Goal: Use online tool/utility: Utilize a website feature to perform a specific function

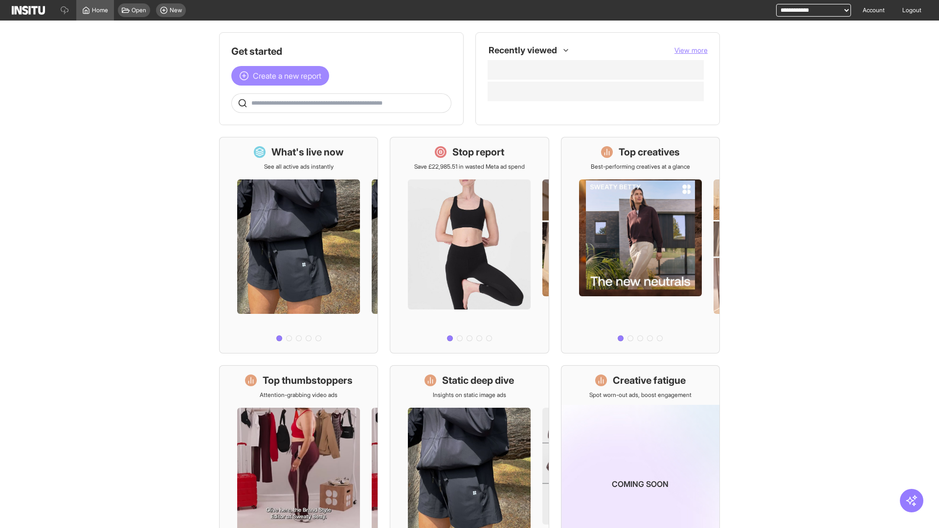
click at [283, 76] on span "Create a new report" at bounding box center [287, 76] width 68 height 12
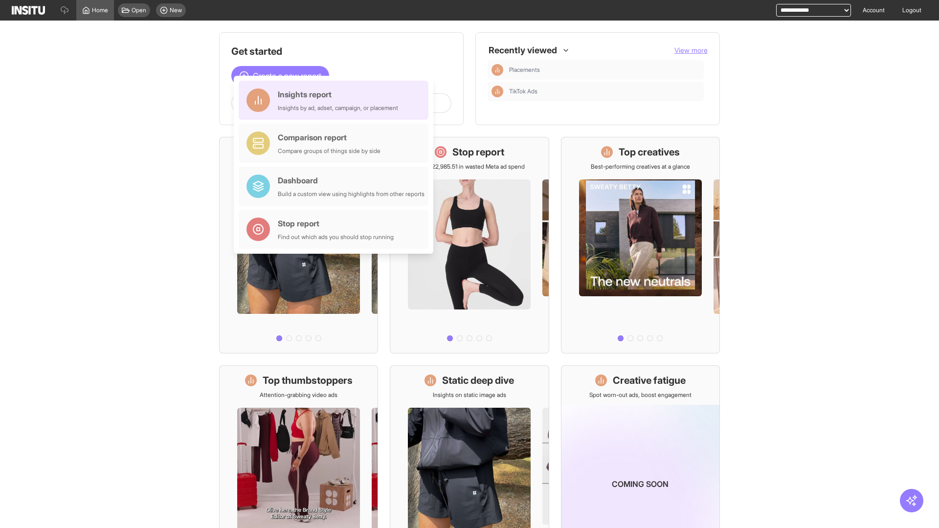
click at [336, 100] on div "Insights report Insights by ad, adset, campaign, or placement" at bounding box center [338, 100] width 120 height 23
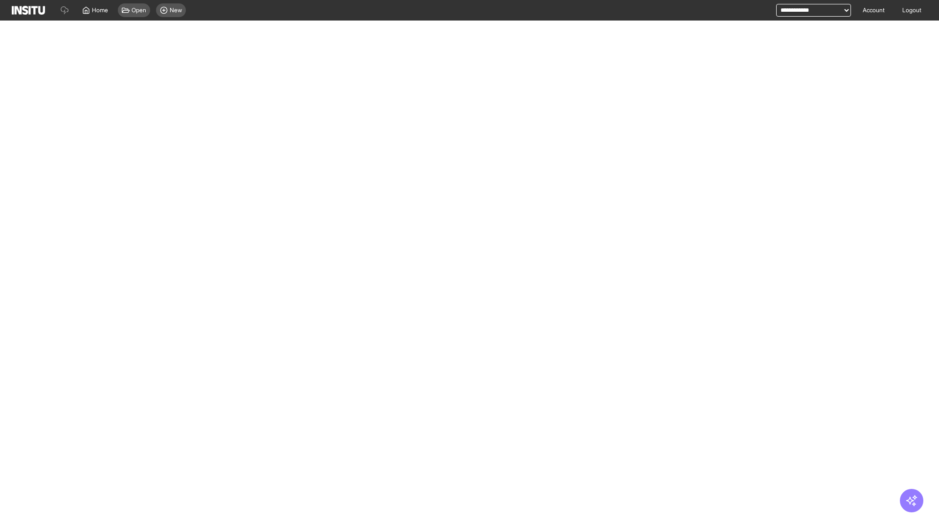
select select "**"
